Goal: Task Accomplishment & Management: Manage account settings

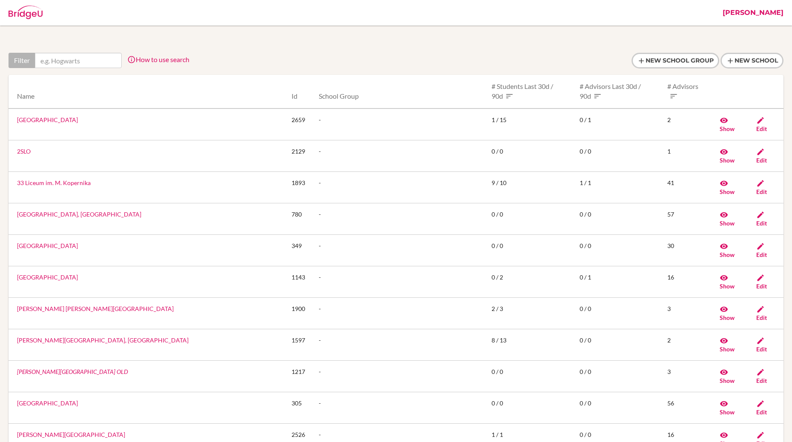
click at [767, 11] on link "[PERSON_NAME]" at bounding box center [752, 13] width 69 height 26
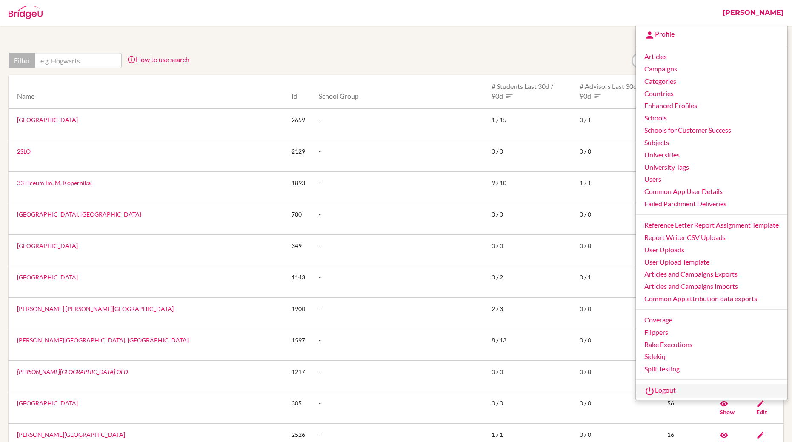
click at [664, 391] on link "Logout" at bounding box center [712, 391] width 152 height 14
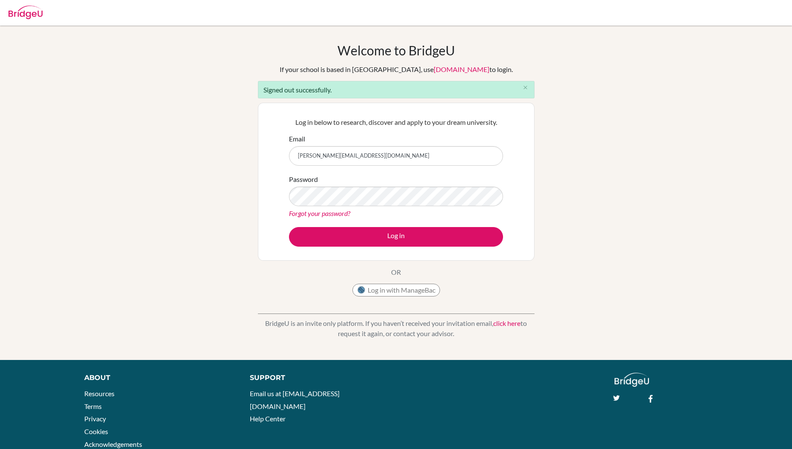
click at [442, 160] on input "[PERSON_NAME][EMAIL_ADDRESS][DOMAIN_NAME]" at bounding box center [396, 156] width 214 height 20
type input "[EMAIL_ADDRESS][DOMAIN_NAME]"
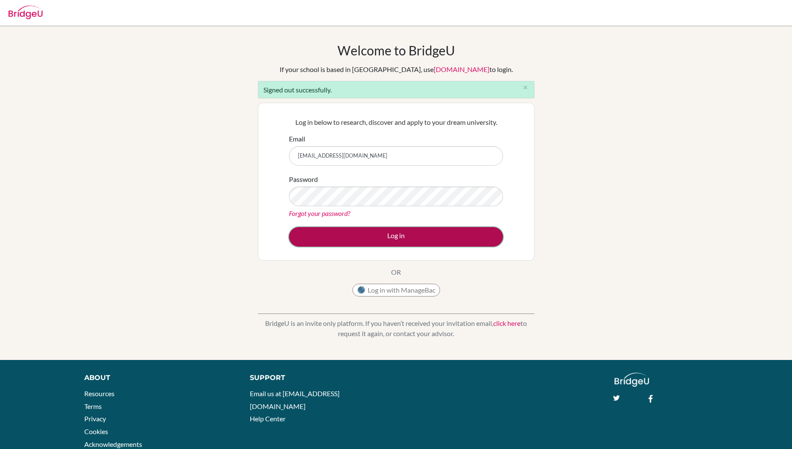
click at [391, 236] on button "Log in" at bounding box center [396, 237] width 214 height 20
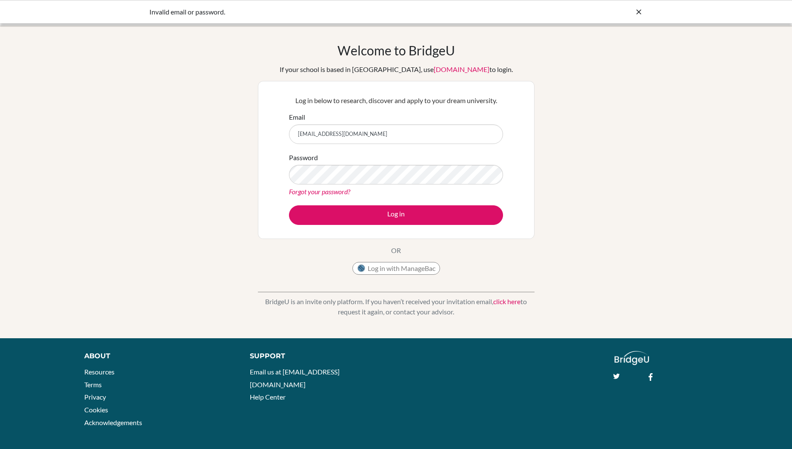
click at [470, 136] on input "[EMAIL_ADDRESS][DOMAIN_NAME]" at bounding box center [396, 134] width 214 height 20
type input "[EMAIL_ADDRESS][DOMAIN_NAME]"
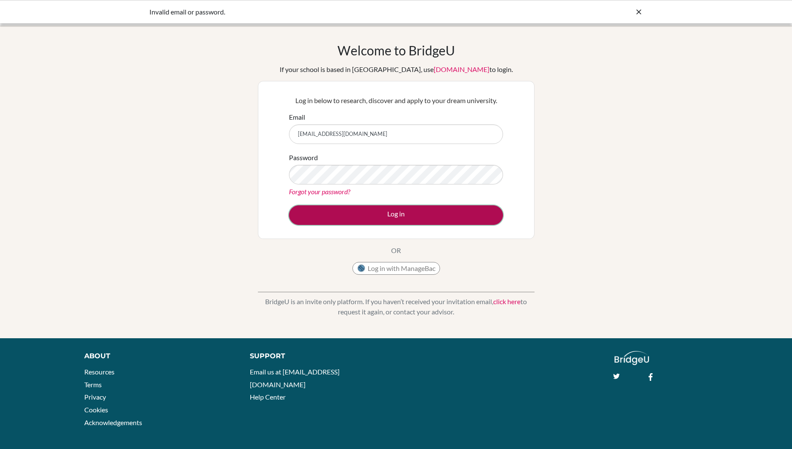
click at [403, 214] on button "Log in" at bounding box center [396, 215] width 214 height 20
